Goal: Task Accomplishment & Management: Use online tool/utility

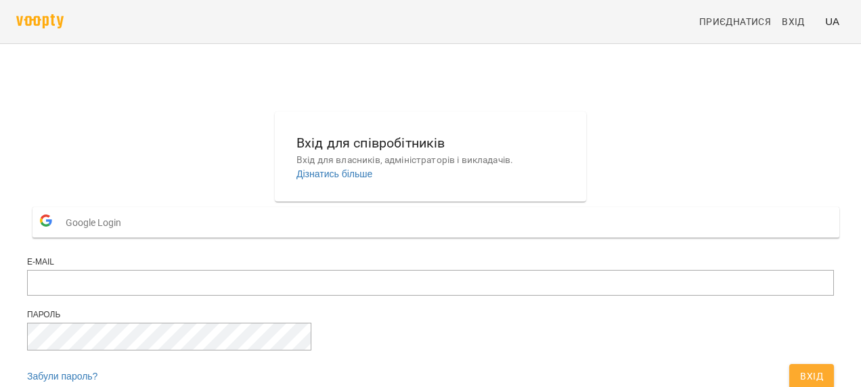
scroll to position [92, 0]
type input "**********"
click at [800, 368] on span "Вхід" at bounding box center [811, 376] width 23 height 16
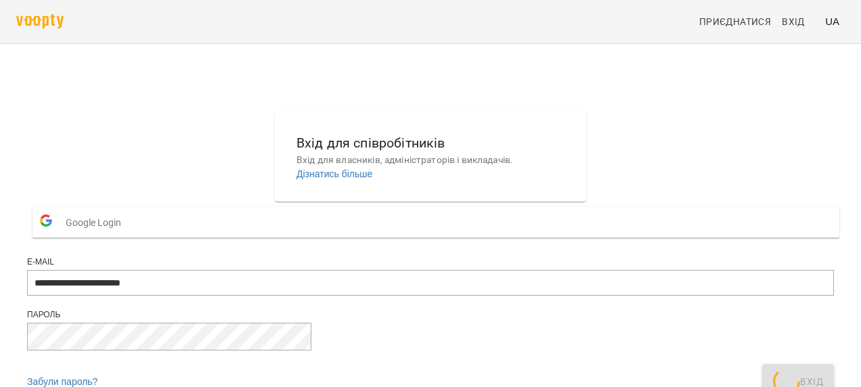
scroll to position [0, 0]
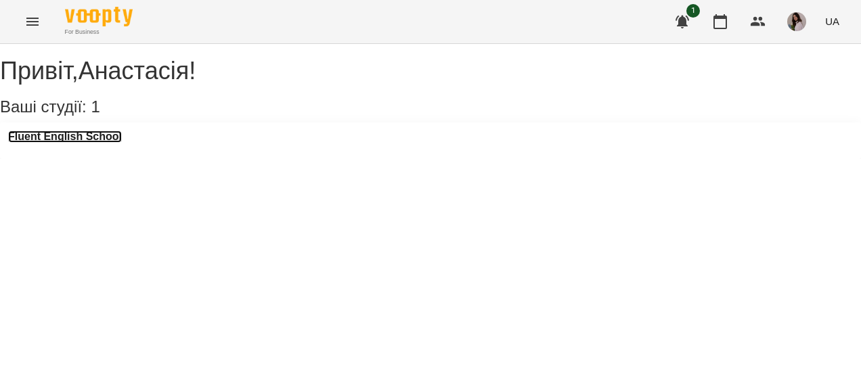
click at [117, 143] on h3 "Fluent English School" at bounding box center [65, 137] width 114 height 12
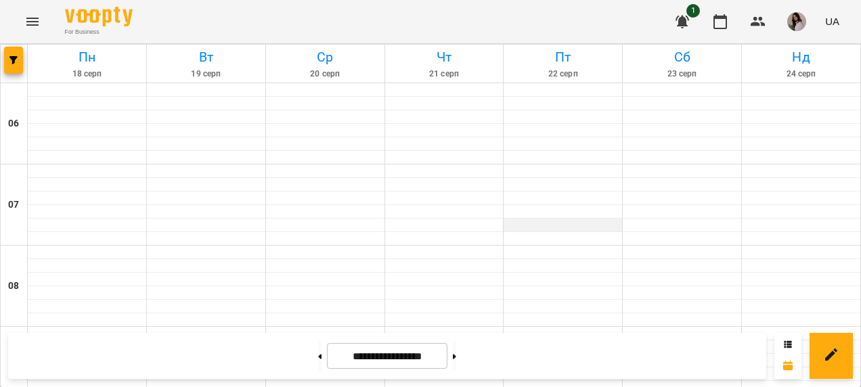
scroll to position [204, 0]
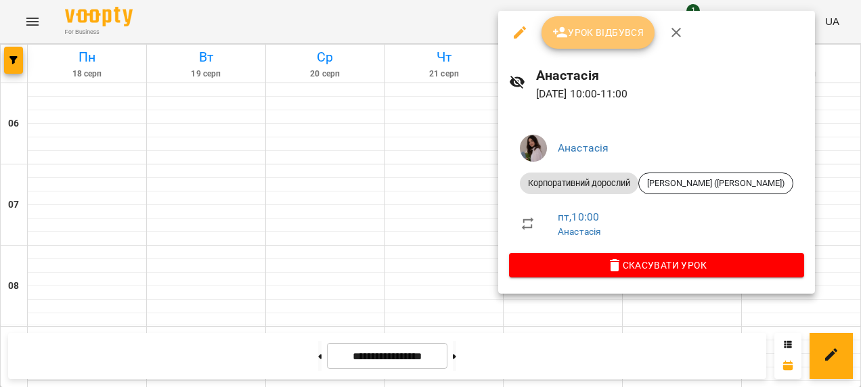
click at [556, 44] on button "Урок відбувся" at bounding box center [599, 32] width 114 height 33
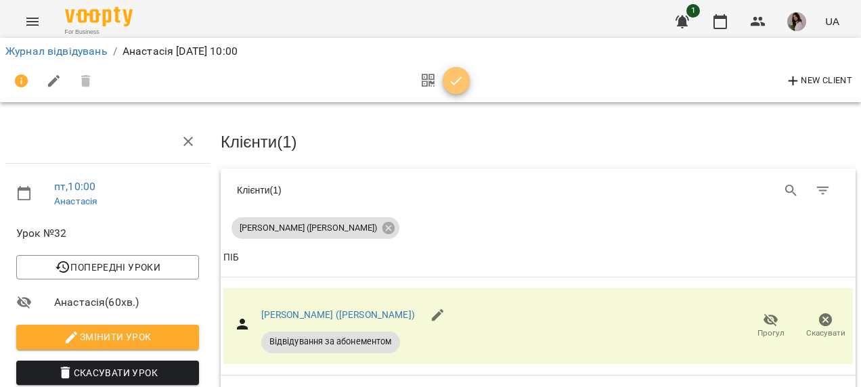
click at [457, 84] on icon "button" at bounding box center [456, 81] width 16 height 16
